Goal: Task Accomplishment & Management: Manage account settings

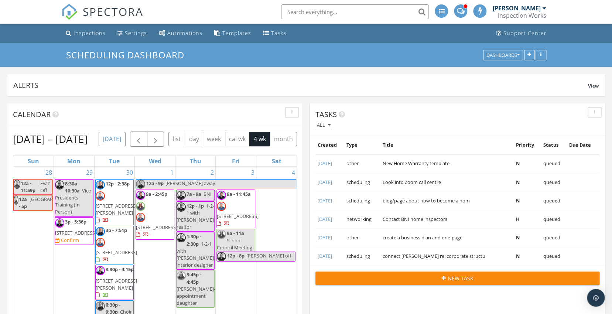
click at [126, 136] on button "[DATE]" at bounding box center [112, 139] width 27 height 14
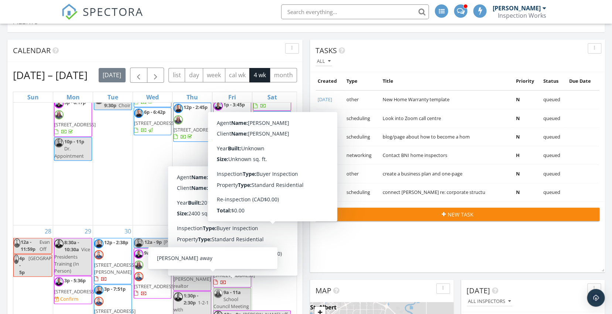
scroll to position [59, 0]
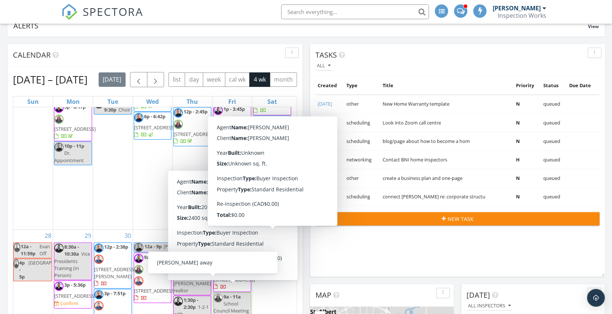
click at [316, 259] on div "Tasks All Created Type Title Priority Status Due Date 04/12/2024 other New Home…" at bounding box center [457, 160] width 295 height 233
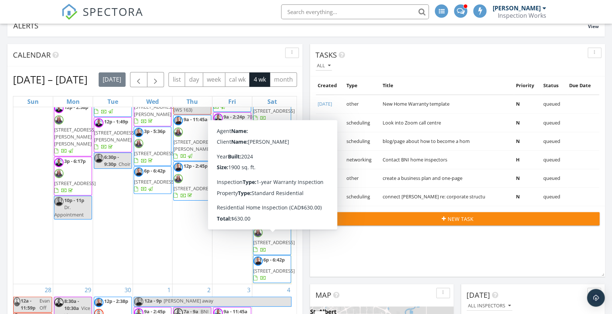
scroll to position [52, 0]
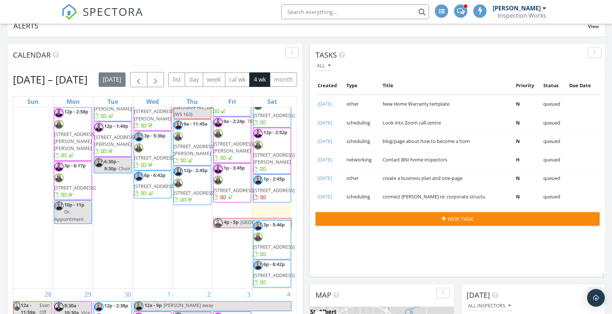
click at [282, 164] on span "337 Cowan Crescent, Sherwood Park T8H 0E5" at bounding box center [273, 158] width 41 height 14
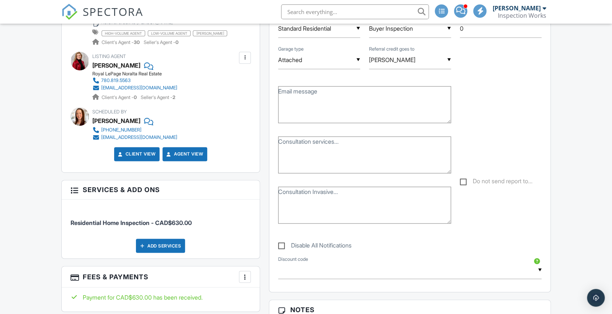
scroll to position [266, 0]
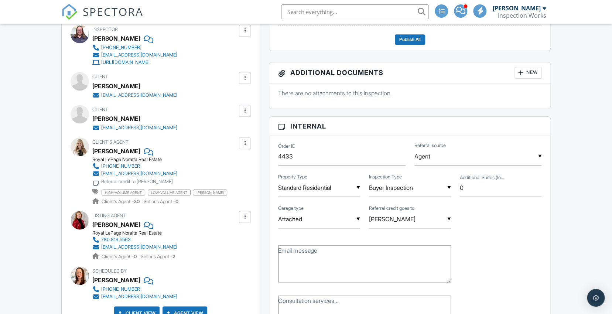
click at [81, 150] on div at bounding box center [80, 146] width 18 height 18
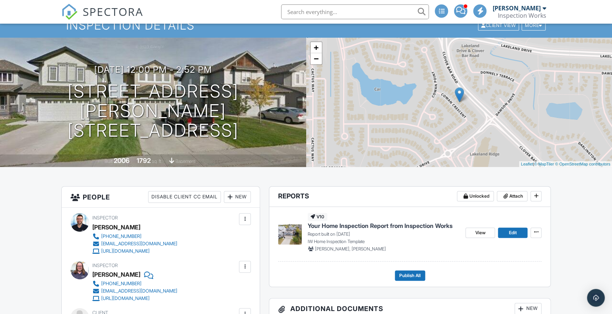
scroll to position [64, 0]
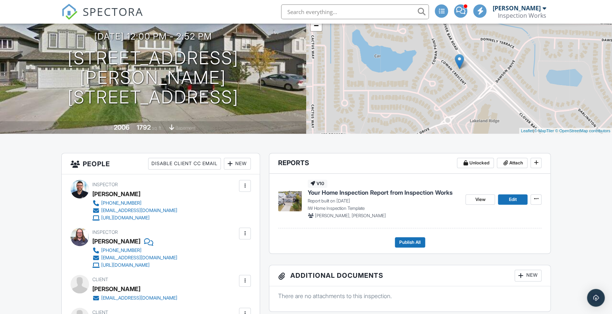
click at [342, 192] on span "Your Home Inspection Report from Inspection Works" at bounding box center [380, 192] width 145 height 8
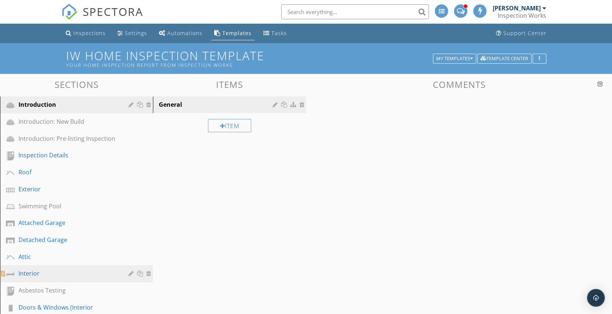
click at [48, 273] on div "Interior" at bounding box center [67, 273] width 99 height 9
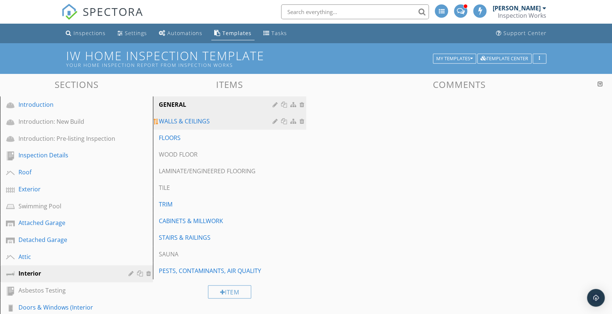
click at [209, 122] on div "WALLS & CEILINGS" at bounding box center [217, 121] width 116 height 9
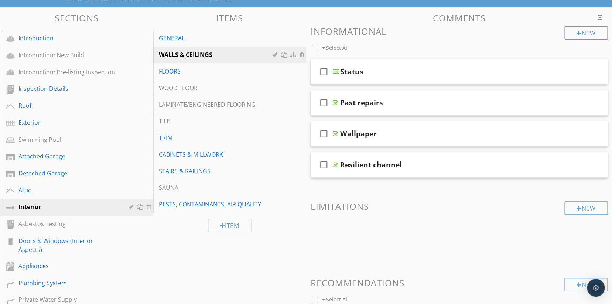
scroll to position [917, 0]
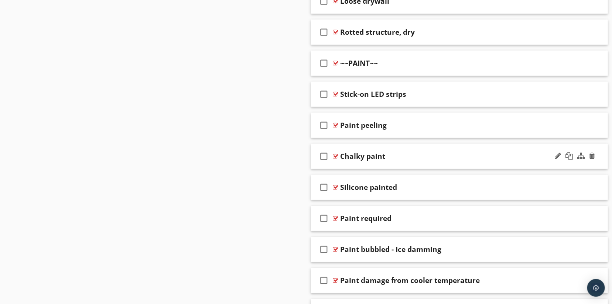
click at [480, 156] on div "Chalky paint" at bounding box center [446, 156] width 212 height 9
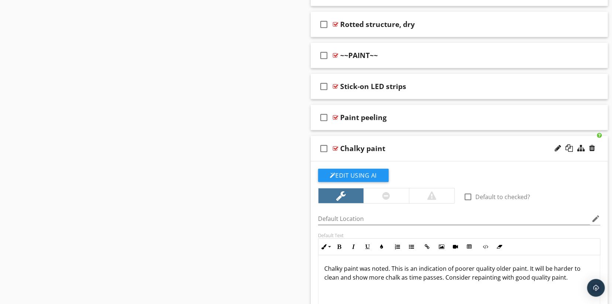
scroll to position [1016, 0]
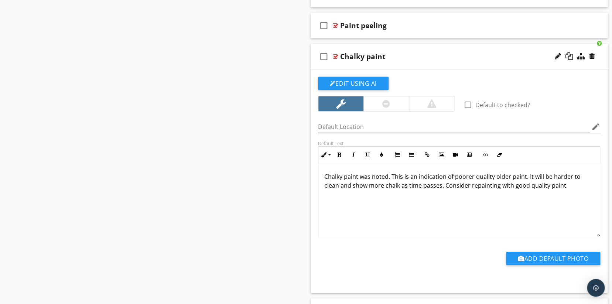
click at [333, 177] on p "Chalky paint was noted. This is an indication of poorer quality older paint. It…" at bounding box center [459, 181] width 270 height 18
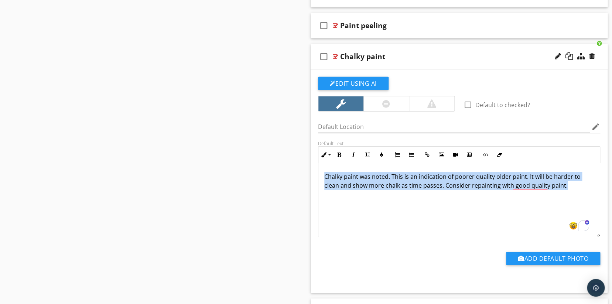
drag, startPoint x: 324, startPoint y: 172, endPoint x: 567, endPoint y: 180, distance: 242.9
click at [567, 180] on p "Chalky paint was noted. This is an indication of poorer quality older paint. It…" at bounding box center [459, 181] width 270 height 18
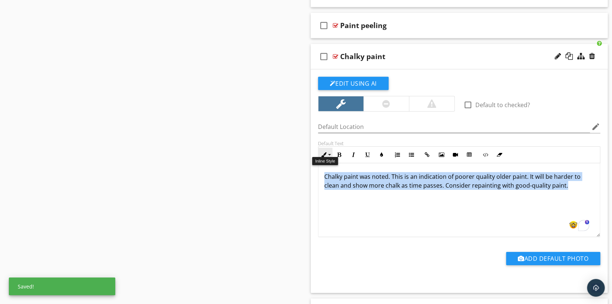
drag, startPoint x: 565, startPoint y: 181, endPoint x: 328, endPoint y: 156, distance: 238.2
click at [328, 156] on div "Inline Style XLarge Large Normal Small Light Small/Light Bold Italic Underline …" at bounding box center [459, 191] width 283 height 91
copy p "Chalky paint was noted. This is an indication of poorer quality older paint. It…"
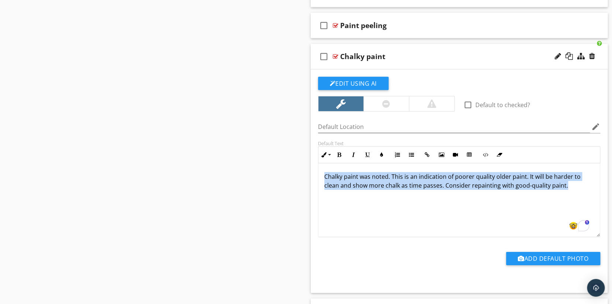
click at [540, 198] on div "Chalky paint was noted. This is an indication of poorer quality older paint. It…" at bounding box center [459, 200] width 282 height 74
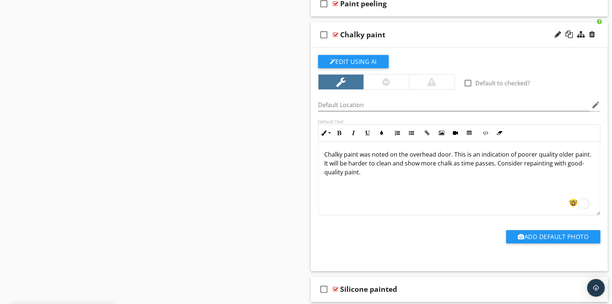
scroll to position [1002, 0]
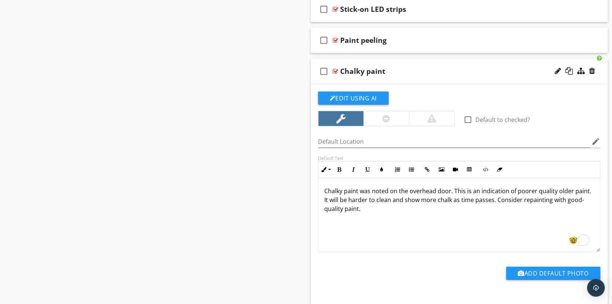
click at [496, 67] on div "Chalky paint" at bounding box center [446, 71] width 212 height 9
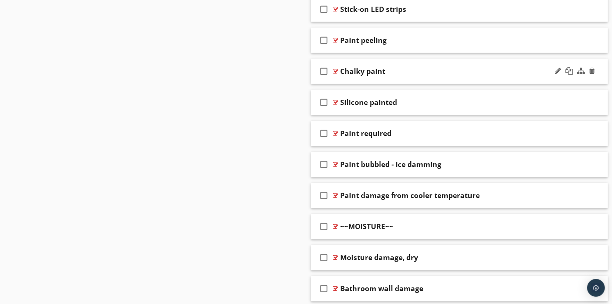
click at [496, 67] on div "Chalky paint" at bounding box center [446, 71] width 212 height 9
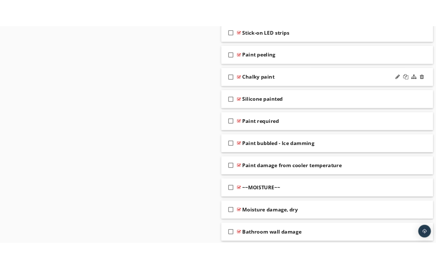
scroll to position [1001, 0]
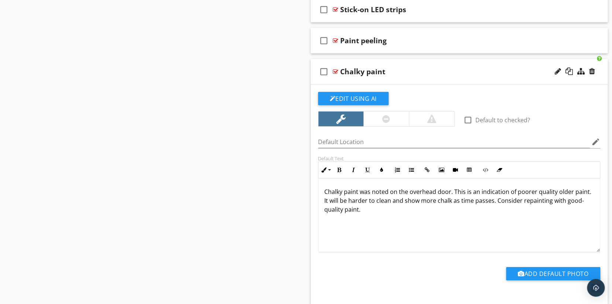
click at [446, 187] on p "Chalky paint was noted on the overhead door. This is an indication of poorer qu…" at bounding box center [459, 200] width 270 height 27
drag, startPoint x: 446, startPoint y: 186, endPoint x: 392, endPoint y: 185, distance: 53.2
click at [392, 187] on p "Chalky paint was noted on the overhead door. This is an indication of poorer qu…" at bounding box center [459, 200] width 270 height 27
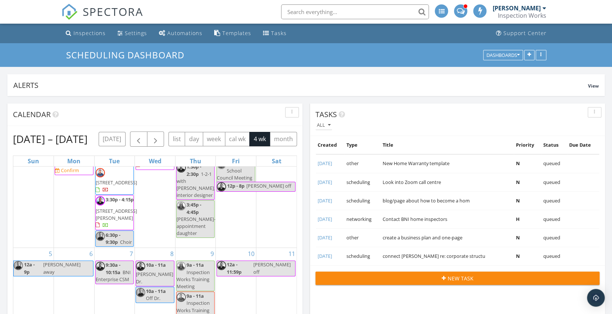
scroll to position [9, 0]
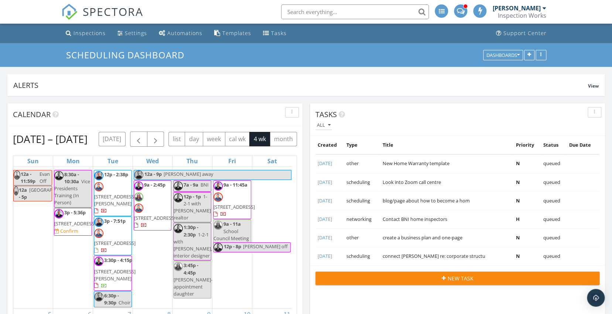
click at [74, 235] on span "3p - 5:36p 11424 49 Ave NW, Edmonton T6H 0G8 Confirm" at bounding box center [74, 222] width 41 height 26
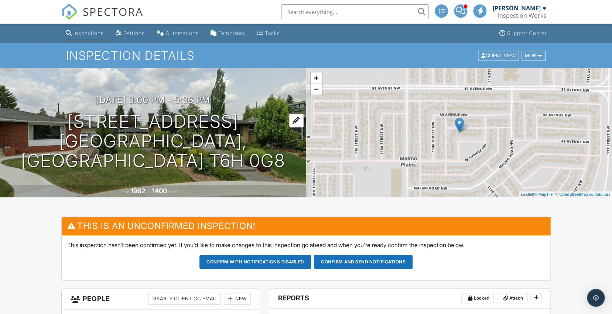
click at [168, 134] on h1 "11424 49 Ave NW Edmonton, AB T6H 0G8" at bounding box center [153, 141] width 283 height 58
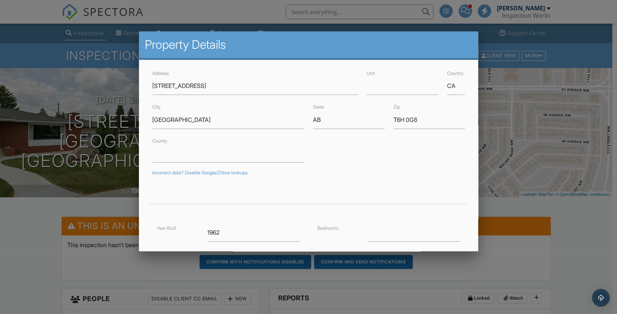
click at [531, 163] on div at bounding box center [308, 159] width 617 height 393
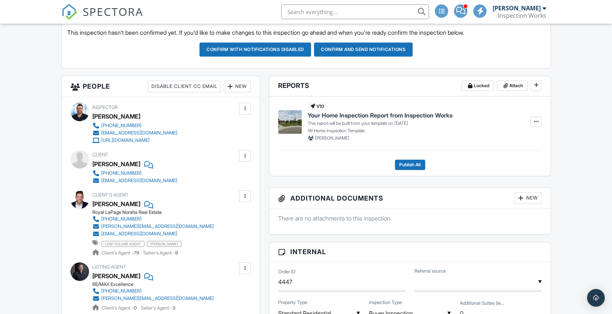
scroll to position [190, 0]
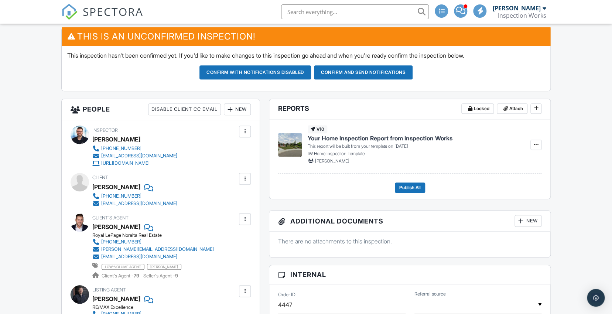
click at [236, 108] on div "New" at bounding box center [237, 109] width 27 height 12
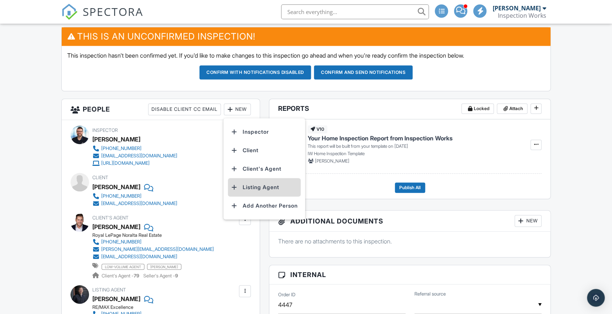
click at [271, 187] on li "Listing Agent" at bounding box center [264, 187] width 73 height 18
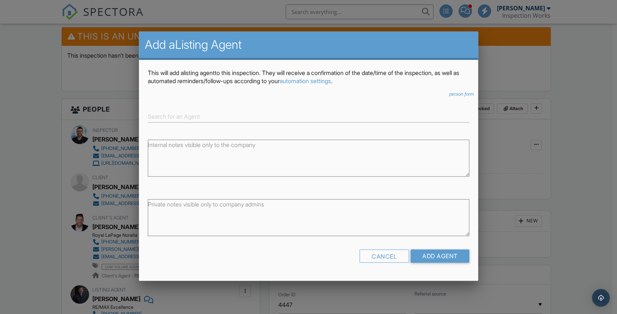
click at [38, 179] on div at bounding box center [308, 159] width 617 height 393
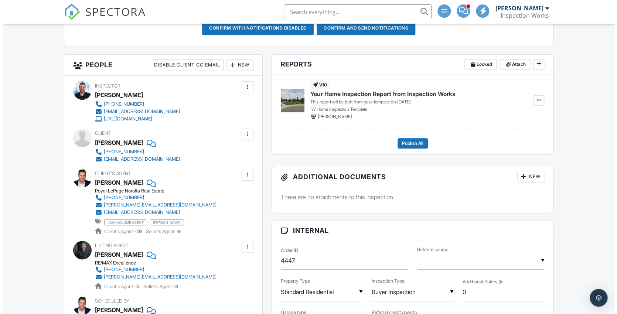
scroll to position [168, 0]
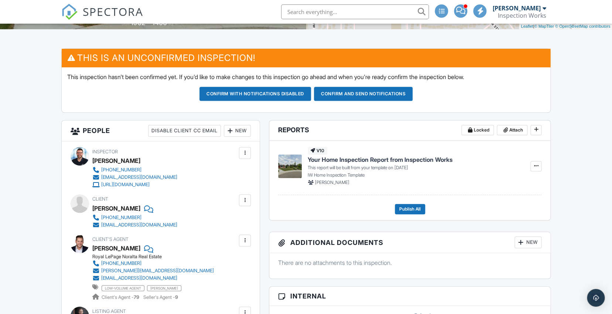
click at [241, 129] on div "New" at bounding box center [237, 131] width 27 height 12
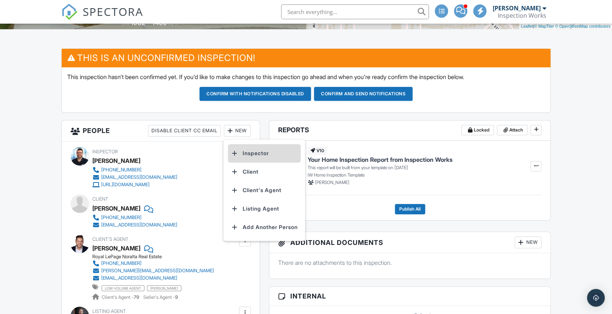
click at [260, 155] on li "Inspector" at bounding box center [264, 153] width 73 height 18
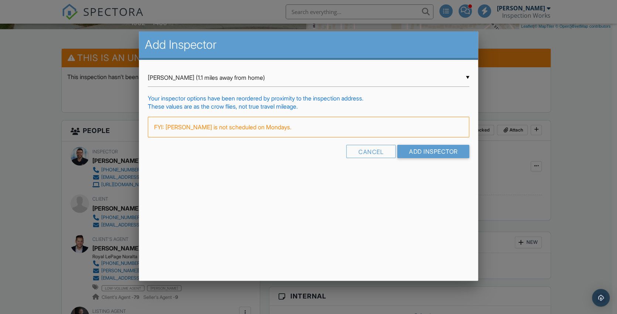
click at [192, 76] on input "Evan Dickey (1.1 miles away from home)" at bounding box center [309, 78] width 322 height 18
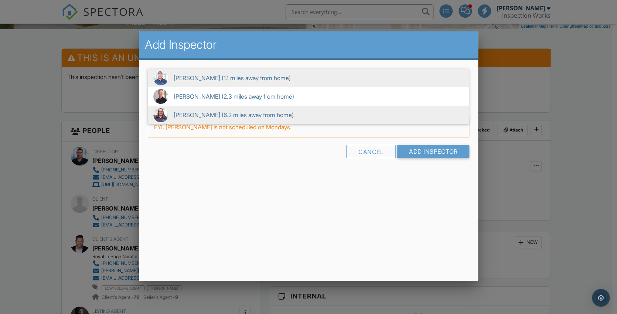
click at [193, 111] on span "Brian Schonewille (6.2 miles away from home)" at bounding box center [308, 115] width 321 height 18
type input "Brian Schonewille (6.2 miles away from home)"
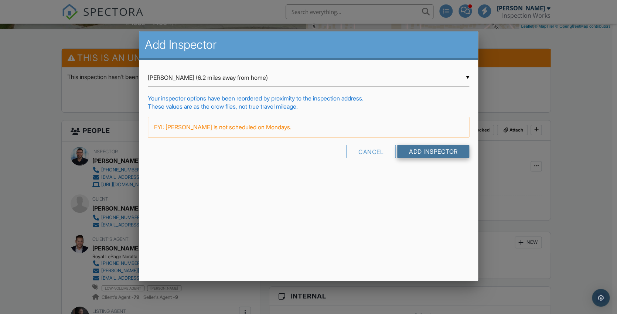
click at [446, 146] on input "Add Inspector" at bounding box center [433, 151] width 72 height 13
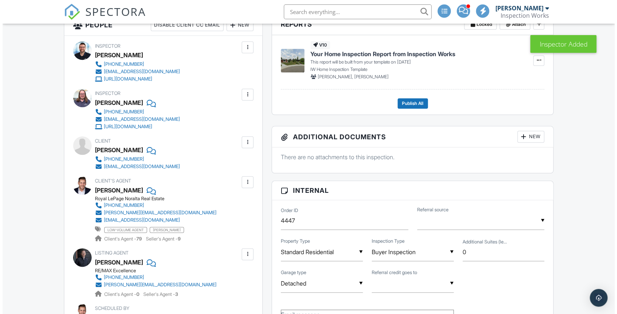
scroll to position [294, 0]
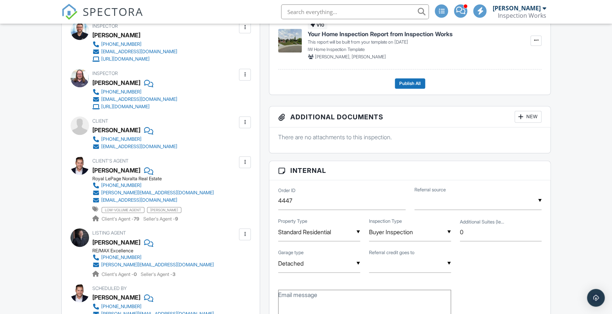
click at [248, 231] on div at bounding box center [244, 234] width 7 height 7
click at [227, 252] on li "Edit" at bounding box center [228, 257] width 38 height 18
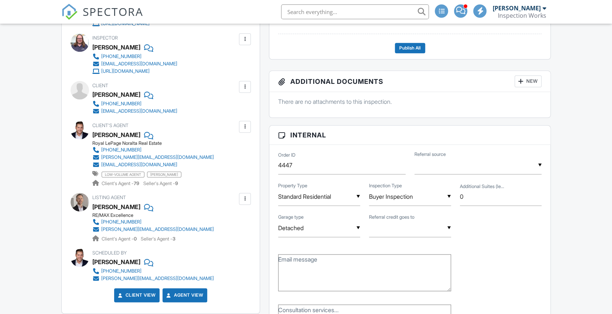
scroll to position [357, 0]
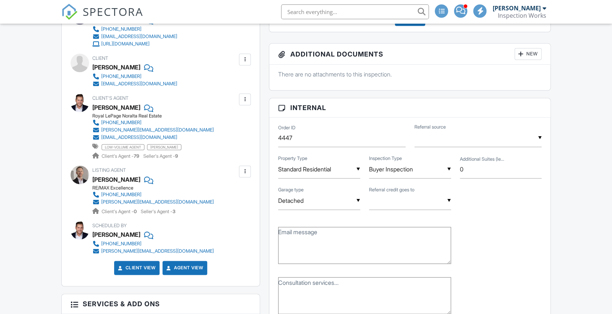
click at [406, 204] on input "text" at bounding box center [410, 201] width 82 height 18
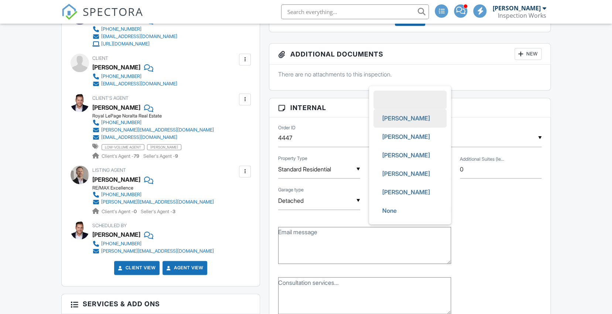
click at [405, 116] on li "Mitch" at bounding box center [410, 118] width 73 height 18
type input "Mitch"
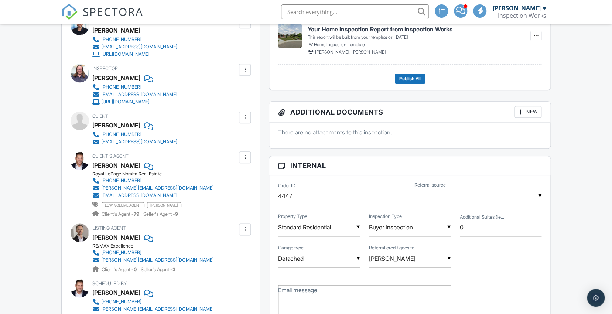
scroll to position [76, 0]
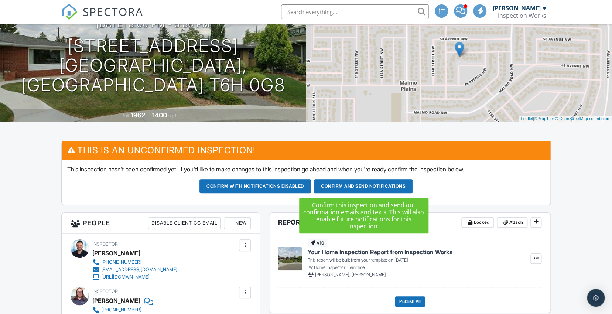
click at [364, 188] on button "Confirm and send notifications" at bounding box center [363, 186] width 99 height 14
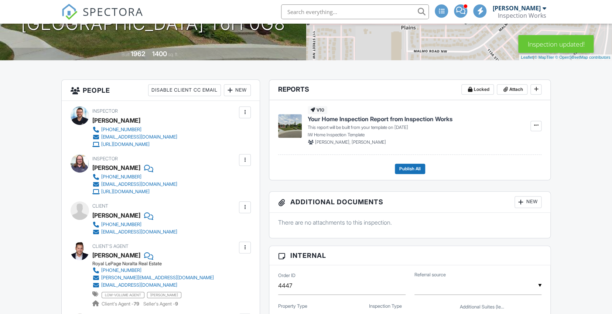
scroll to position [277, 0]
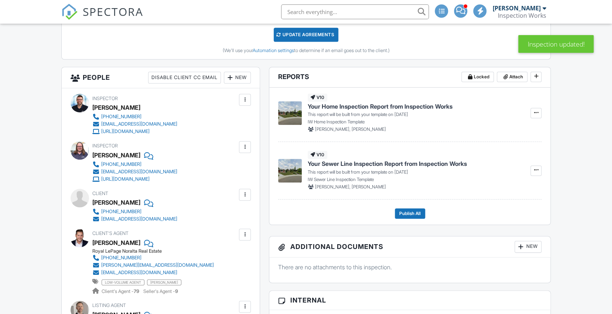
scroll to position [650, 0]
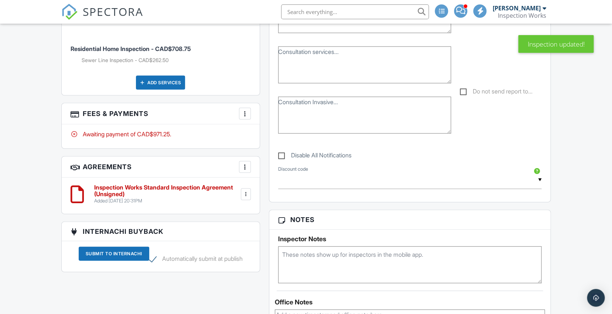
click at [207, 184] on h6 "Inspection Works Standard Inspection Agreement (Unsigned)" at bounding box center [166, 190] width 145 height 13
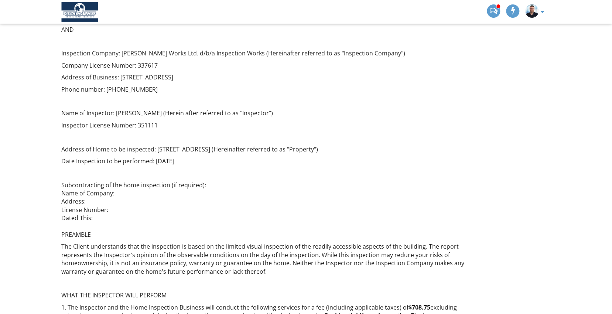
scroll to position [244, 0]
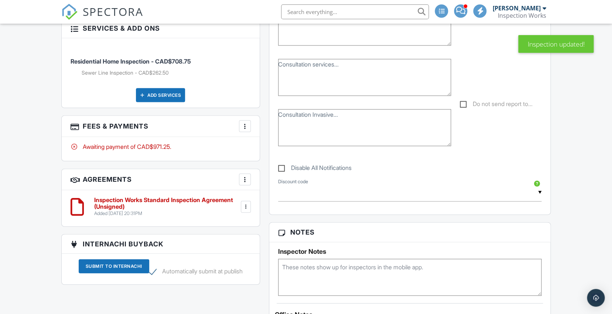
scroll to position [675, 0]
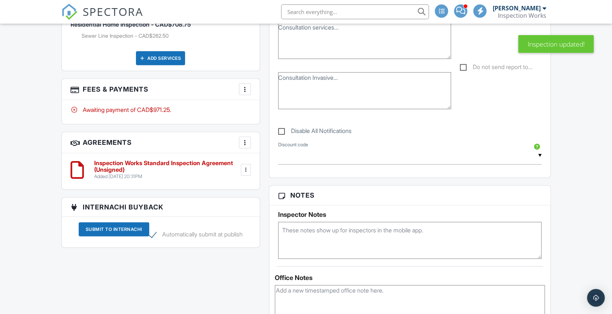
click at [204, 160] on h6 "Inspection Works Standard Inspection Agreement (Unsigned)" at bounding box center [166, 166] width 145 height 13
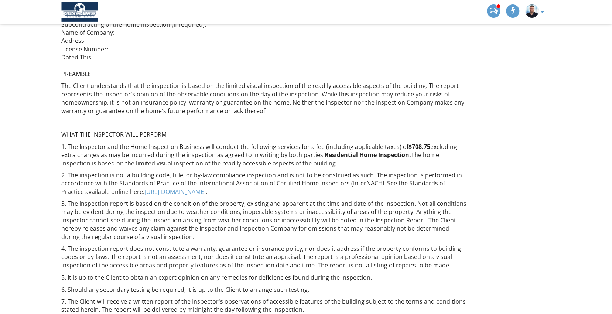
scroll to position [376, 0]
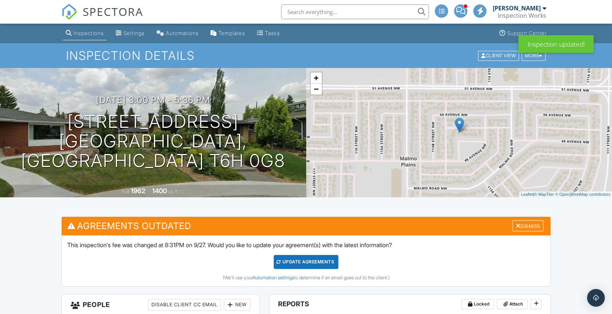
click at [311, 262] on div "Update Agreements" at bounding box center [306, 262] width 65 height 14
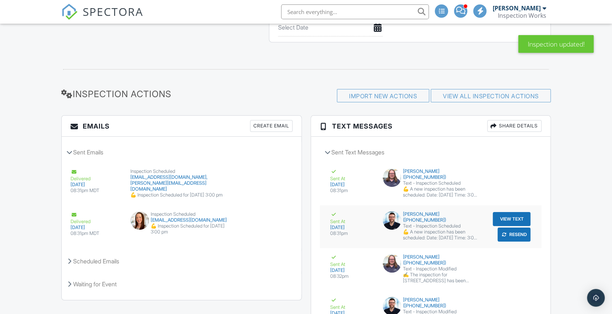
scroll to position [1121, 0]
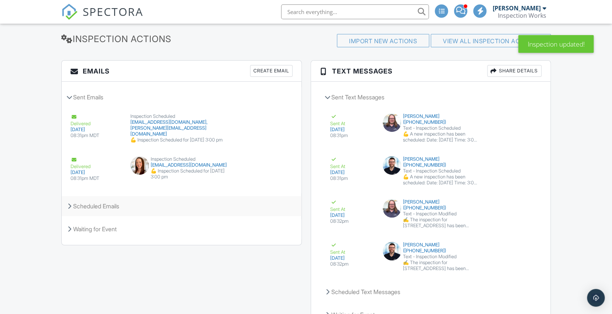
click at [80, 199] on div "Scheduled Emails" at bounding box center [182, 206] width 240 height 20
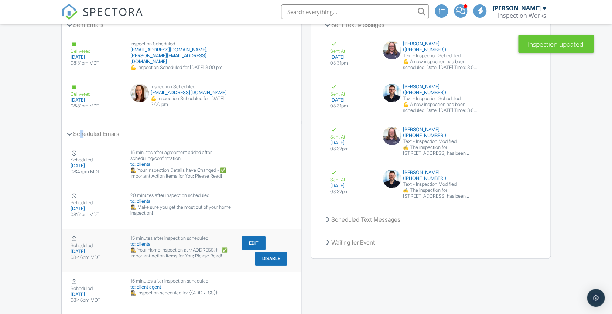
scroll to position [1197, 0]
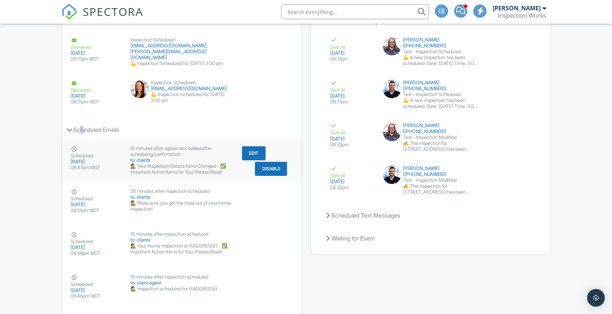
click at [278, 162] on button "Disable" at bounding box center [271, 169] width 32 height 14
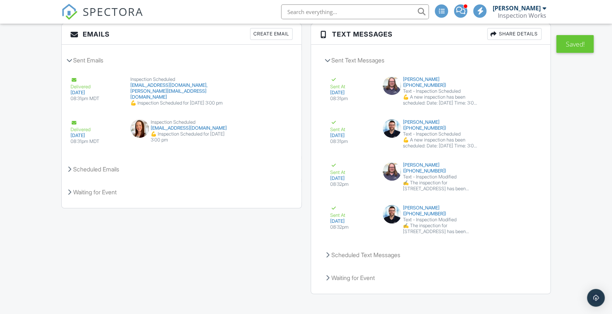
scroll to position [1158, 0]
click at [127, 164] on div "Scheduled Emails" at bounding box center [182, 169] width 240 height 20
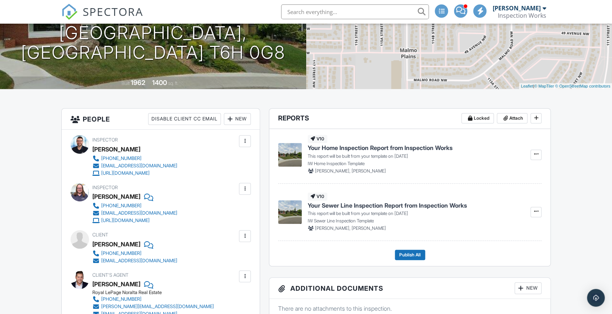
scroll to position [0, 0]
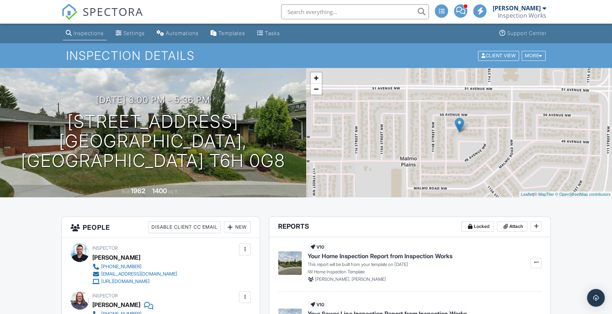
click at [129, 8] on span "SPECTORA" at bounding box center [113, 12] width 61 height 16
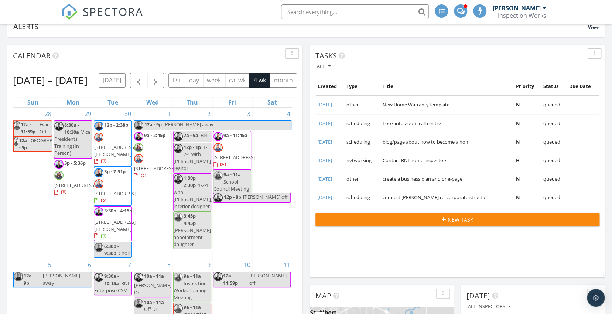
scroll to position [33, 0]
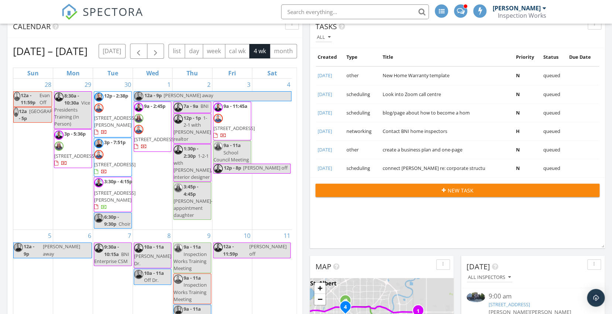
scroll to position [83, 0]
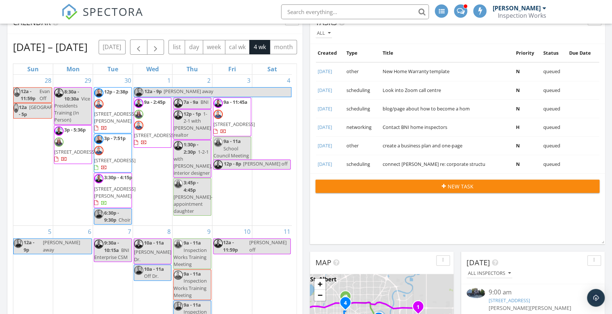
scroll to position [88, 0]
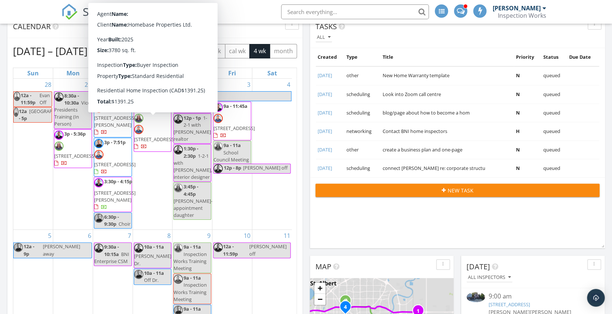
click at [158, 143] on span "11711 129 St NW, Edmonton T5M 0Y8" at bounding box center [154, 139] width 41 height 7
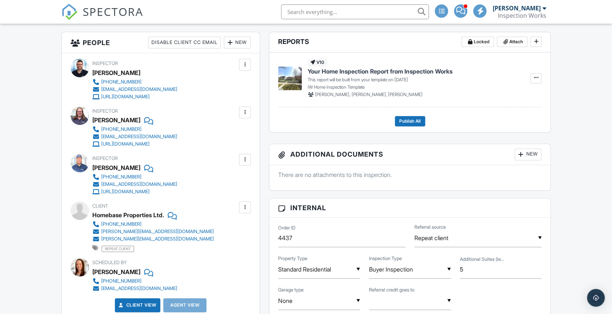
scroll to position [188, 0]
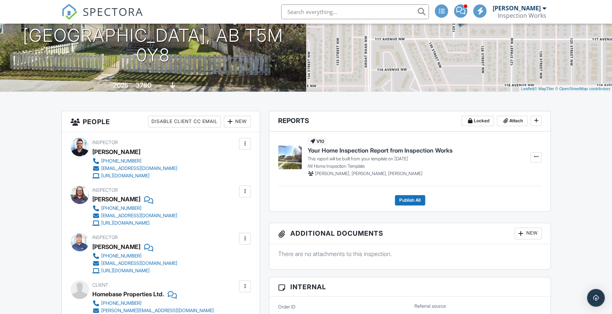
scroll to position [0, 0]
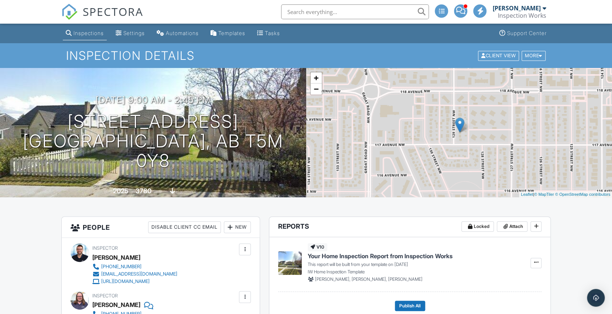
click at [107, 10] on span "SPECTORA" at bounding box center [113, 12] width 61 height 16
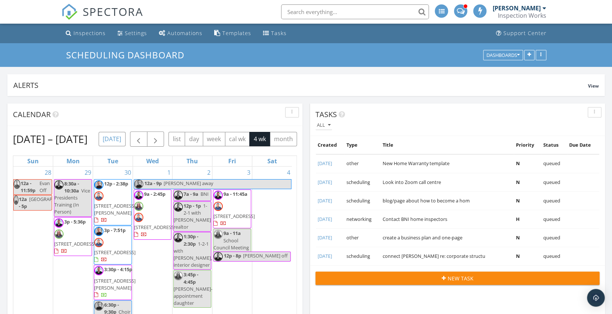
click at [124, 139] on button "[DATE]" at bounding box center [112, 139] width 27 height 14
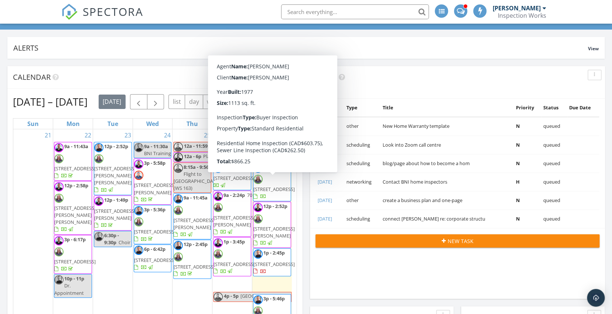
scroll to position [42, 0]
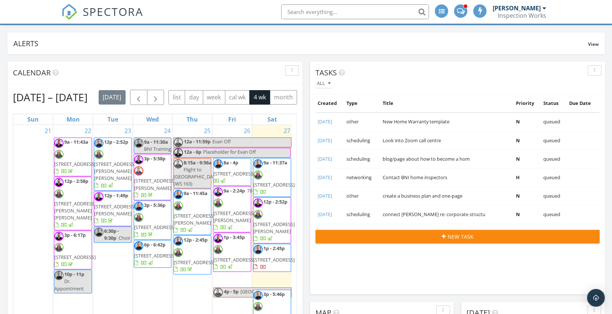
click at [241, 74] on div "Calendar" at bounding box center [149, 72] width 273 height 11
